Goal: Information Seeking & Learning: Find specific fact

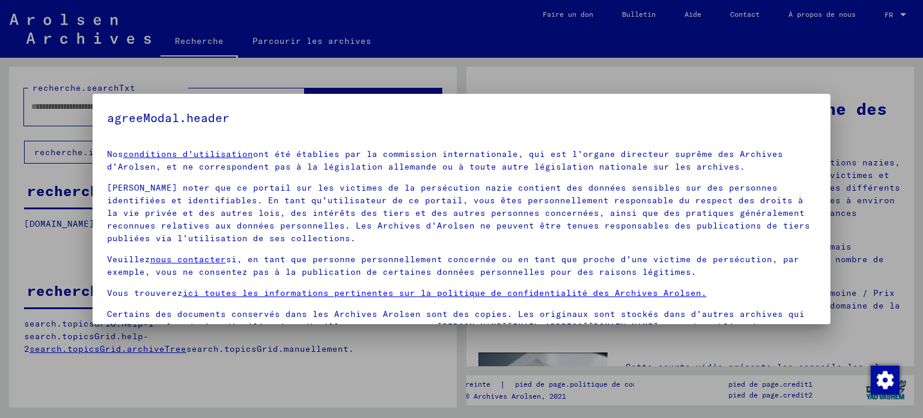
scroll to position [67, 0]
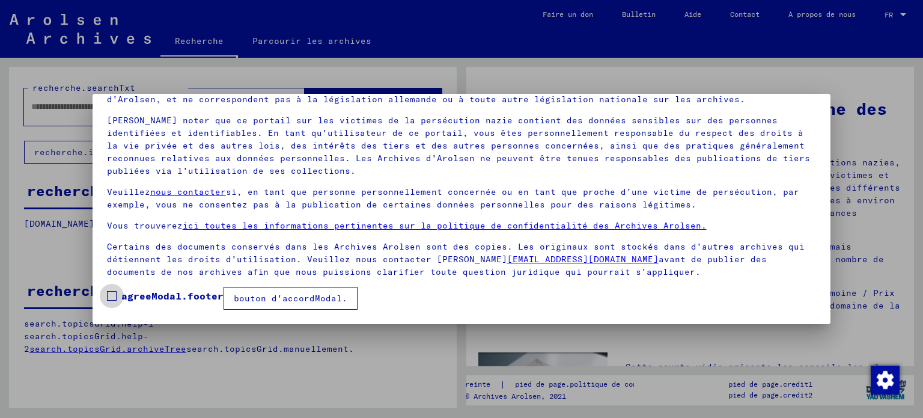
click at [117, 297] on label "agreeModal.footer" at bounding box center [165, 295] width 117 height 14
click at [260, 299] on font "bouton d'accordModal." at bounding box center [291, 298] width 114 height 11
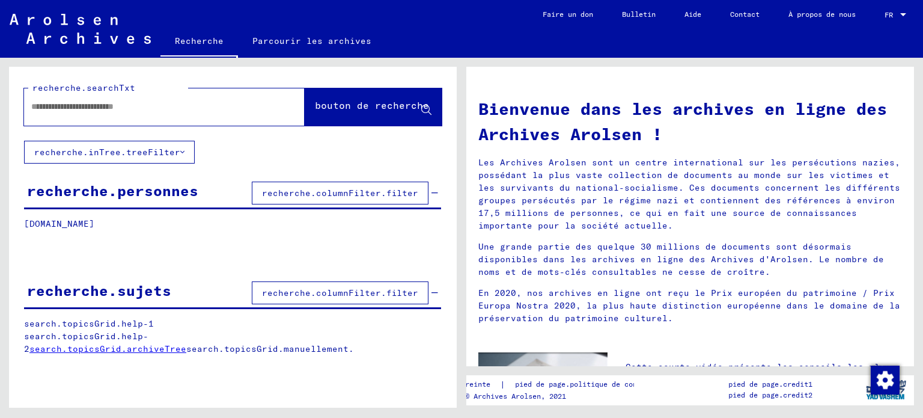
click at [135, 106] on input "text" at bounding box center [149, 106] width 237 height 13
type input "*********"
click at [336, 106] on font "bouton de recherche" at bounding box center [372, 105] width 114 height 12
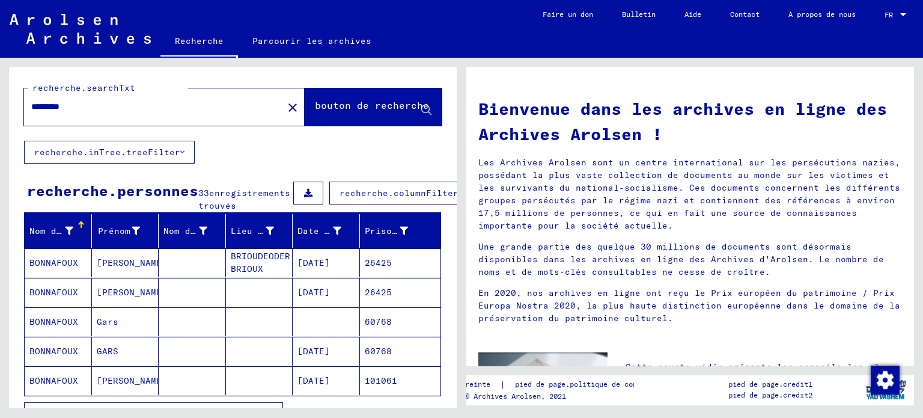
click at [49, 268] on font "BONNAFOUX" at bounding box center [53, 262] width 49 height 11
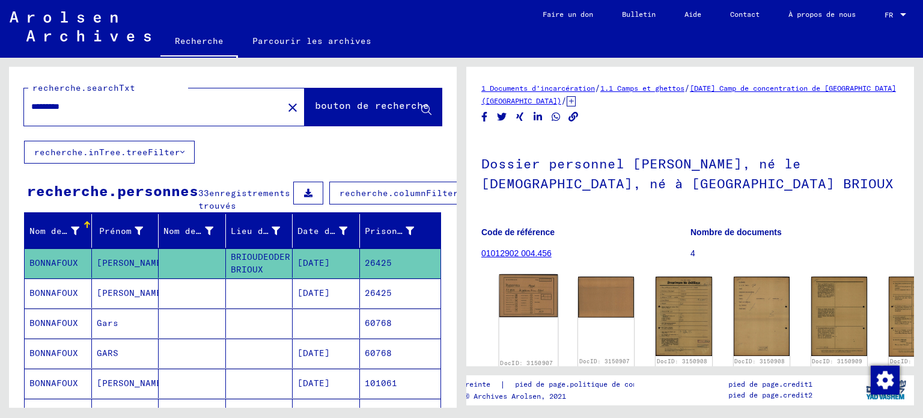
click at [521, 293] on img at bounding box center [528, 295] width 59 height 43
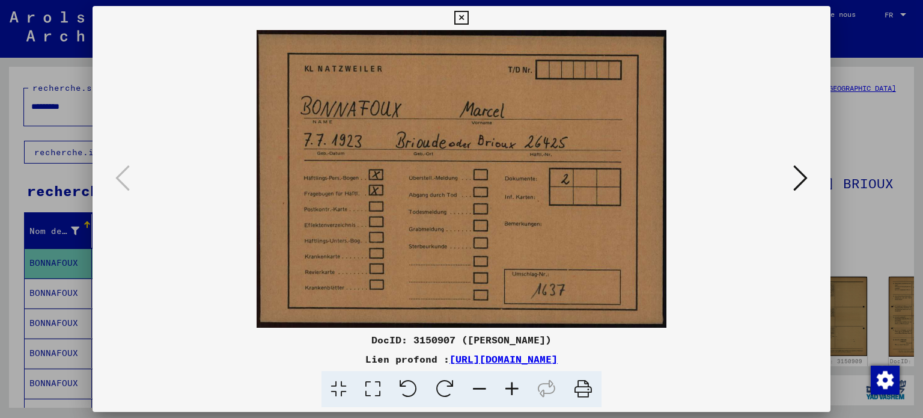
click at [798, 171] on icon at bounding box center [800, 177] width 14 height 29
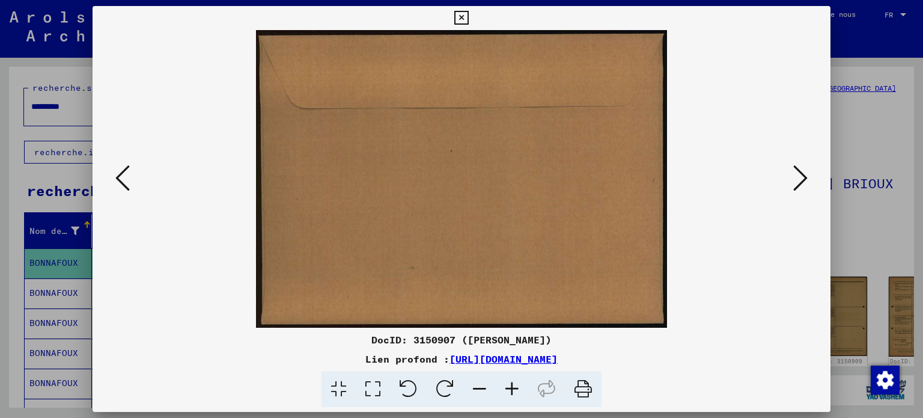
click at [797, 173] on icon at bounding box center [800, 177] width 14 height 29
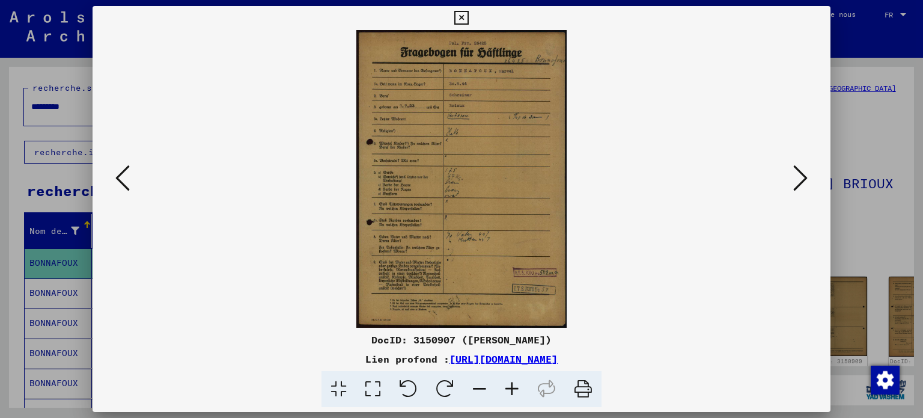
click at [797, 173] on icon at bounding box center [800, 177] width 14 height 29
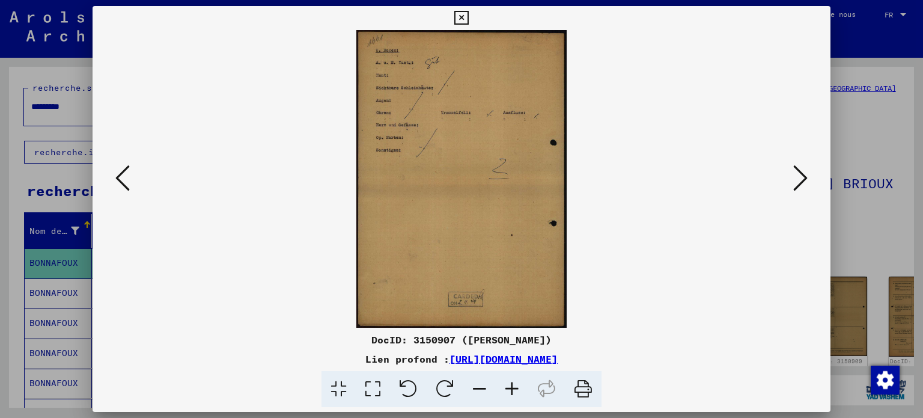
click at [797, 174] on icon at bounding box center [800, 177] width 14 height 29
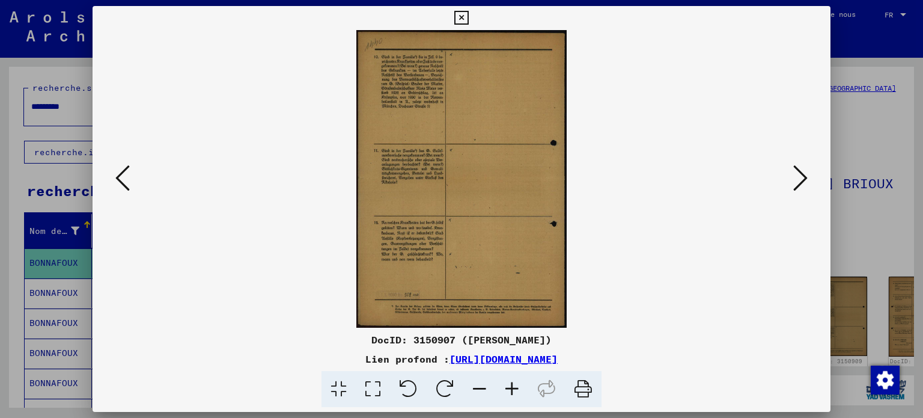
click at [797, 174] on icon at bounding box center [800, 177] width 14 height 29
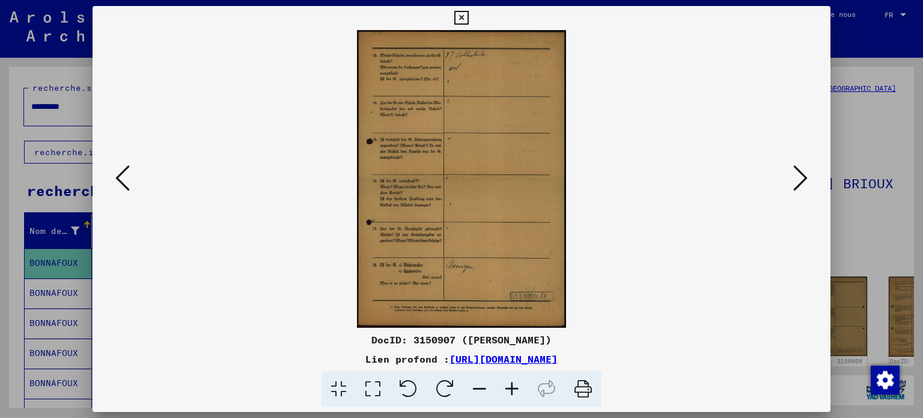
click at [798, 172] on icon at bounding box center [800, 177] width 14 height 29
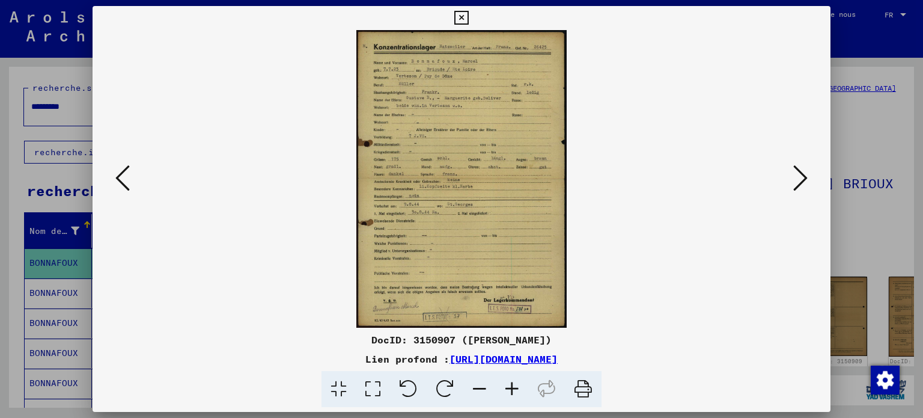
click at [798, 172] on icon at bounding box center [800, 177] width 14 height 29
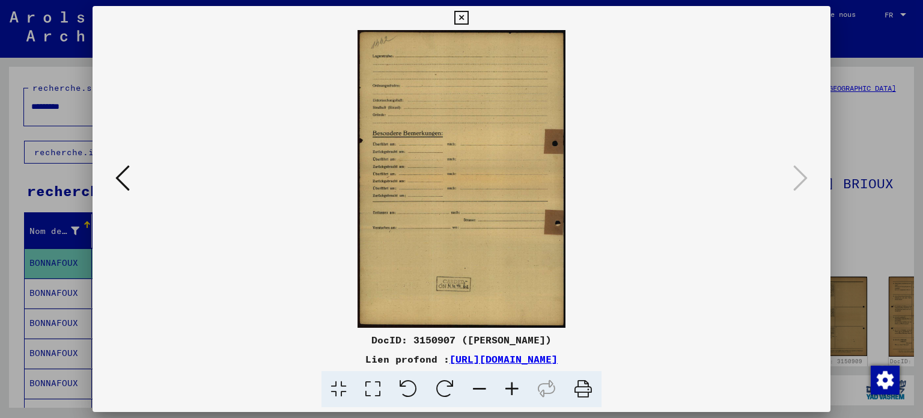
click at [127, 166] on icon at bounding box center [122, 177] width 14 height 29
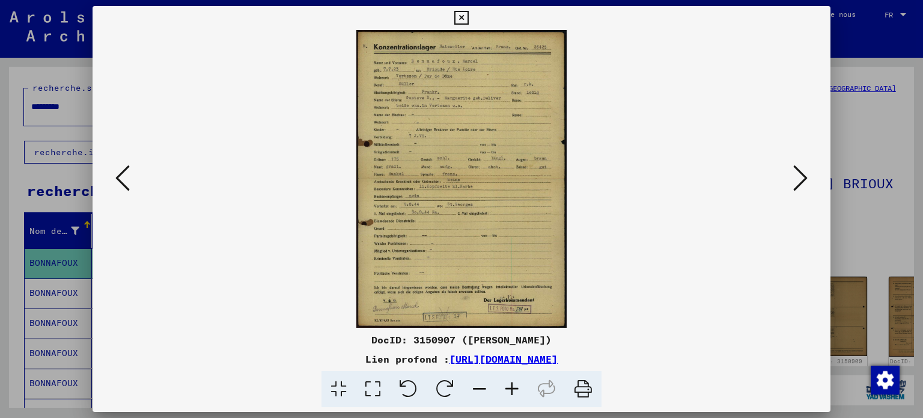
click at [799, 180] on icon at bounding box center [800, 177] width 14 height 29
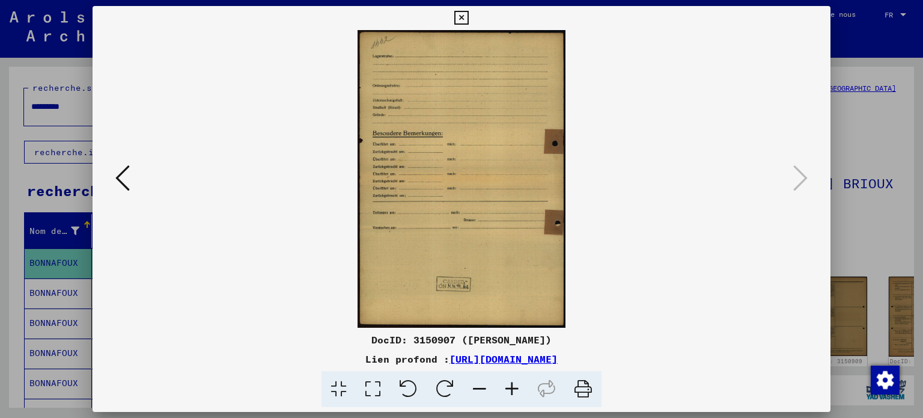
click at [850, 31] on div at bounding box center [461, 209] width 923 height 418
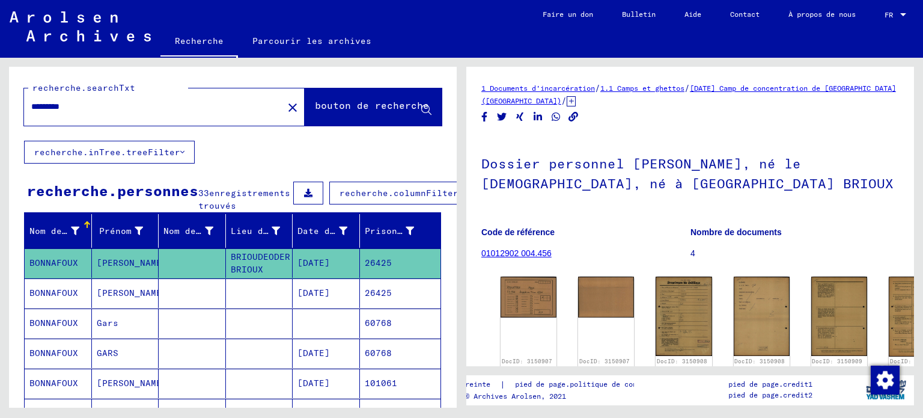
click at [243, 300] on mat-cell at bounding box center [259, 292] width 67 height 29
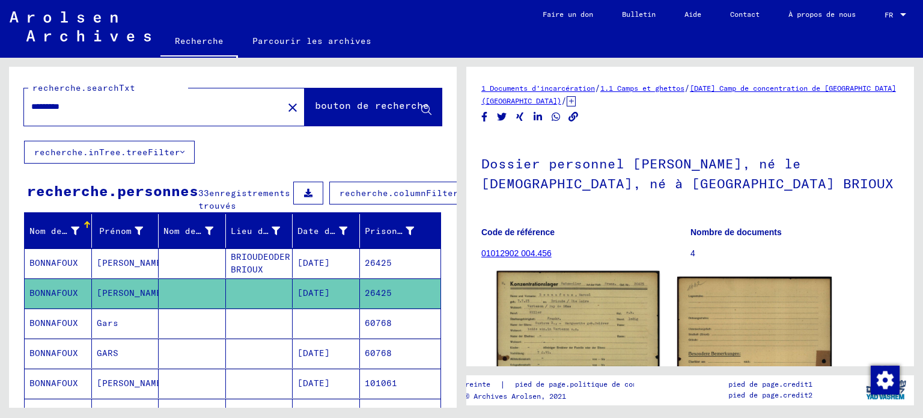
click at [550, 319] on img at bounding box center [578, 386] width 162 height 230
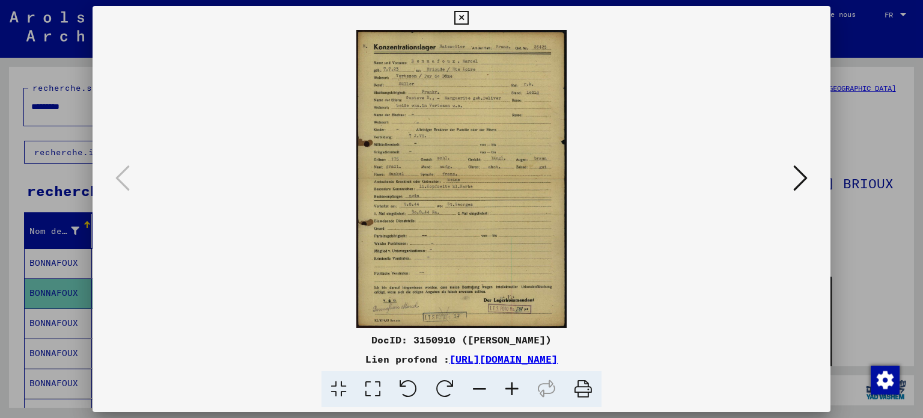
click at [665, 312] on img at bounding box center [461, 178] width 657 height 297
click at [0, 56] on div at bounding box center [461, 209] width 923 height 418
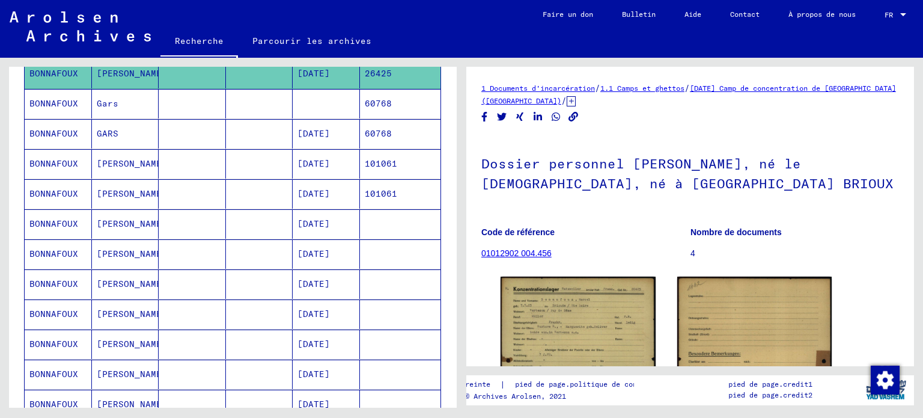
scroll to position [222, 0]
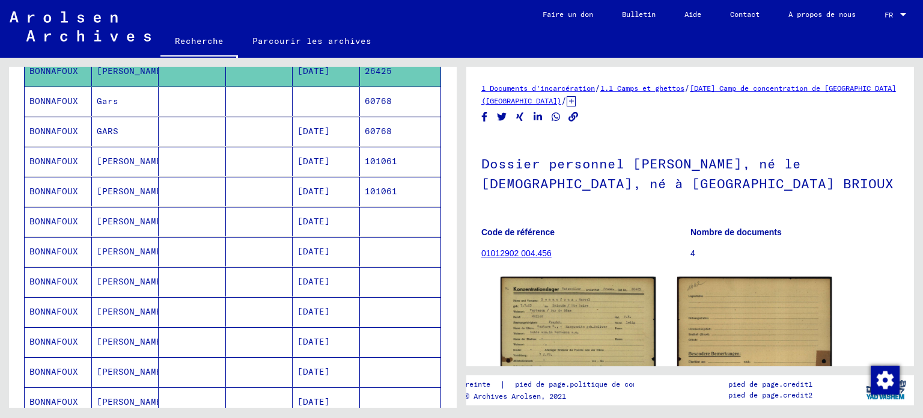
click at [112, 166] on font "[PERSON_NAME]" at bounding box center [132, 161] width 70 height 11
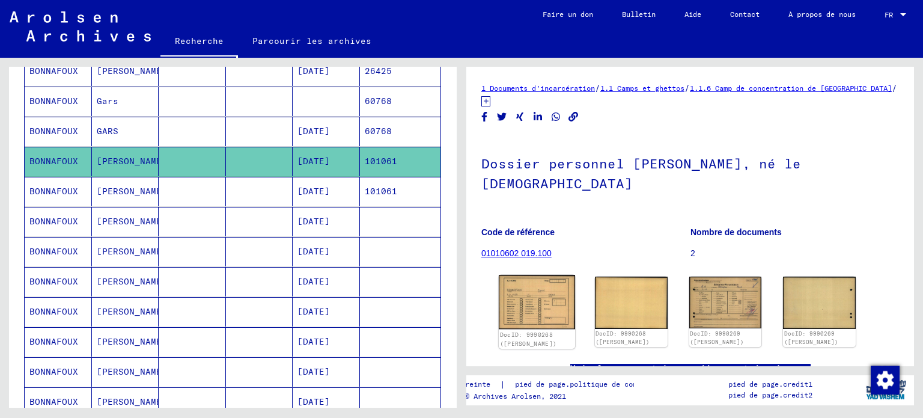
click at [520, 299] on img at bounding box center [537, 302] width 76 height 54
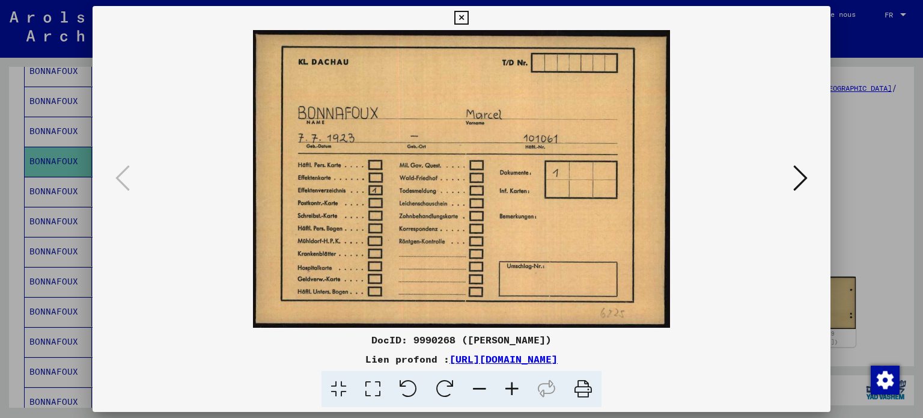
click at [796, 175] on icon at bounding box center [800, 177] width 14 height 29
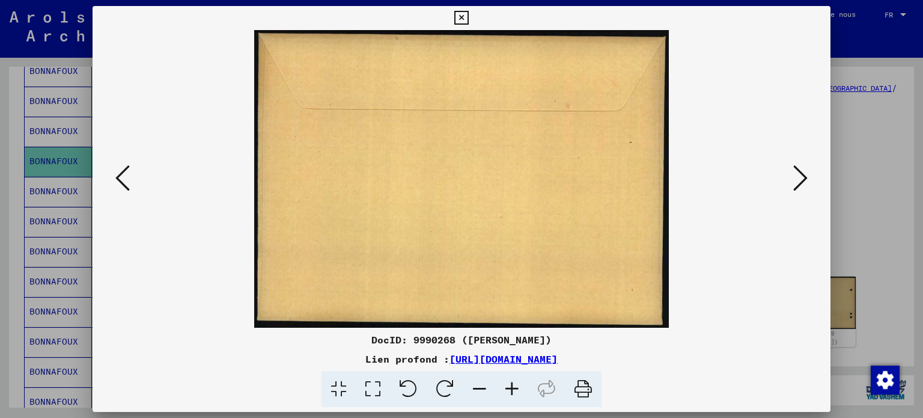
click at [796, 175] on icon at bounding box center [800, 177] width 14 height 29
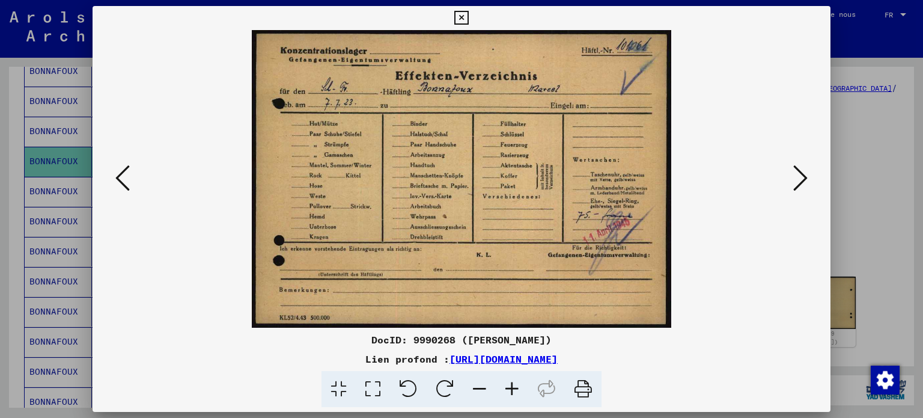
click at [796, 175] on icon at bounding box center [800, 177] width 14 height 29
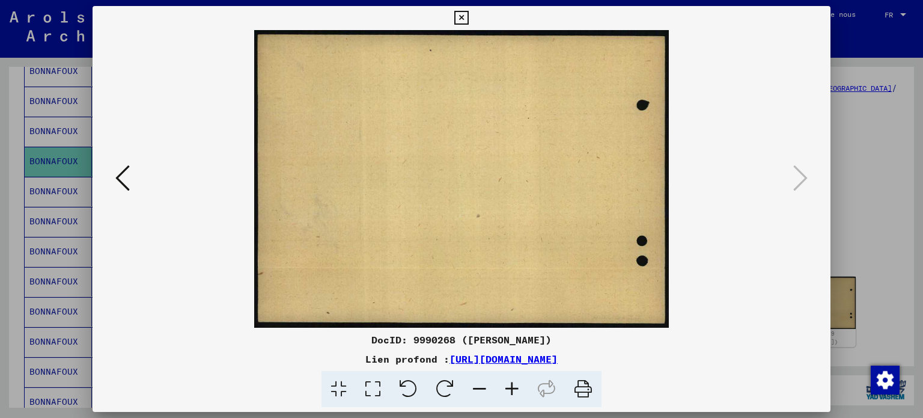
click at [0, 180] on div at bounding box center [461, 209] width 923 height 418
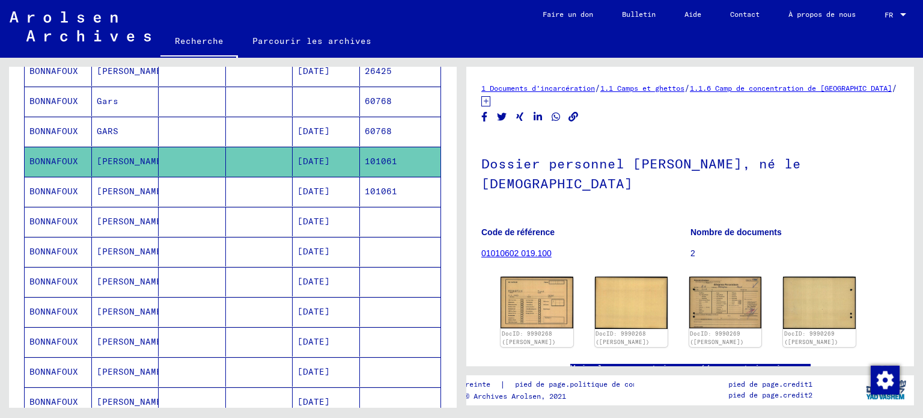
click at [62, 196] on font "BONNAFOUX" at bounding box center [53, 191] width 49 height 11
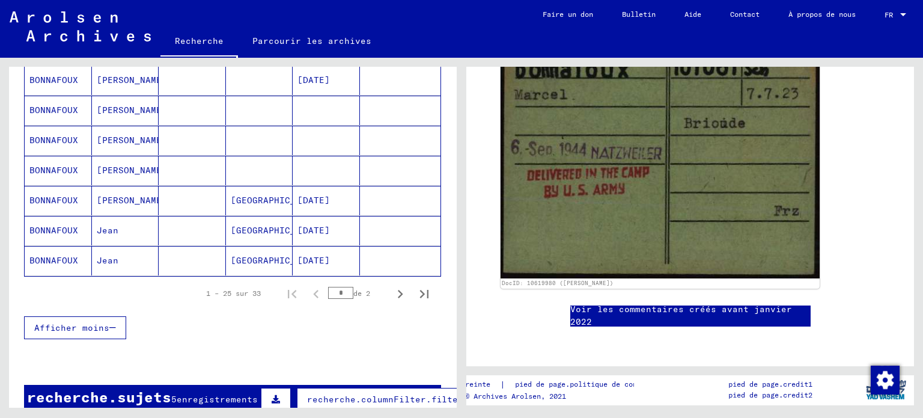
scroll to position [719, 0]
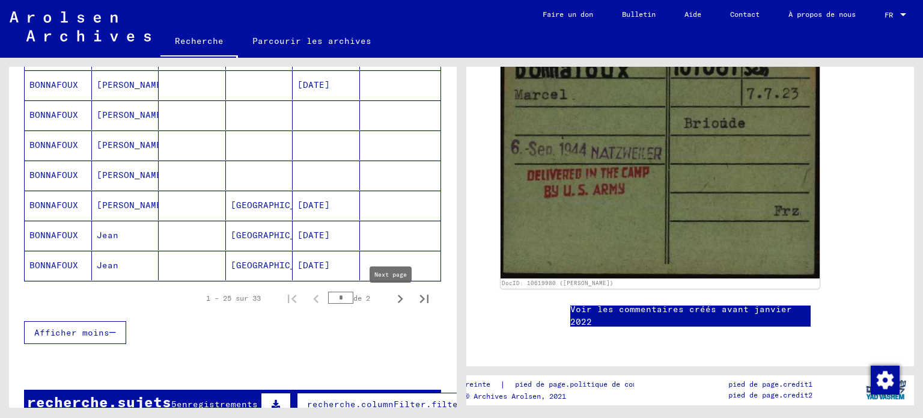
click at [392, 307] on icon "Page suivante" at bounding box center [400, 298] width 17 height 17
type input "*"
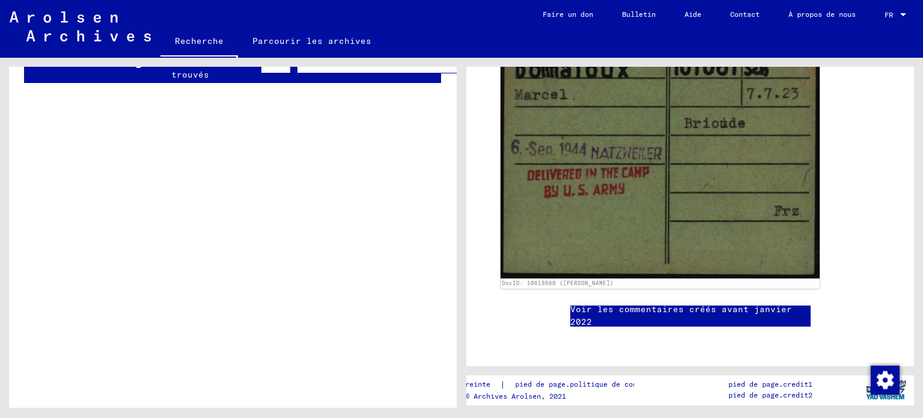
scroll to position [0, 0]
